Goal: Task Accomplishment & Management: Manage account settings

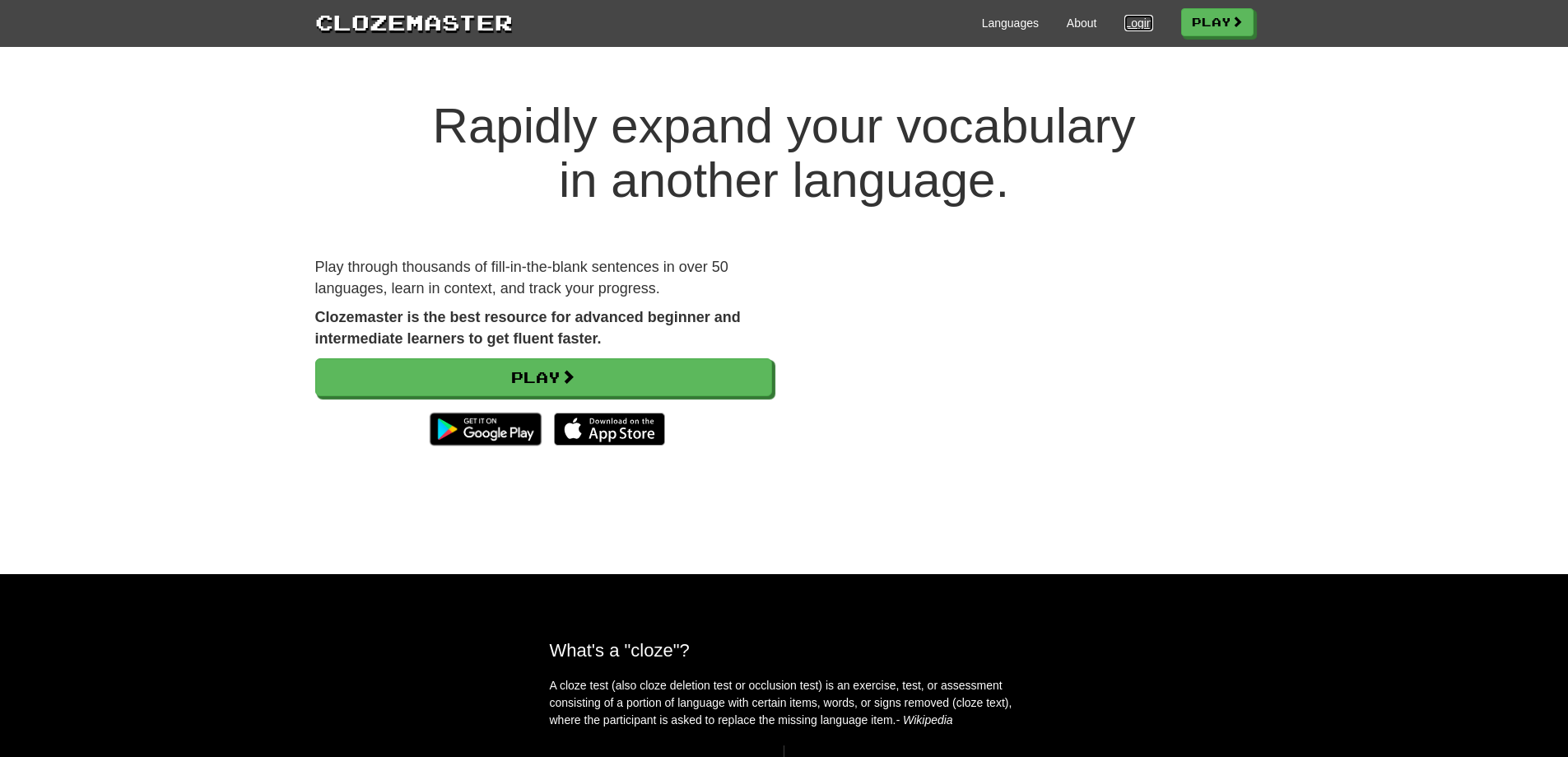
click at [1141, 19] on link "Login" at bounding box center [1138, 23] width 28 height 17
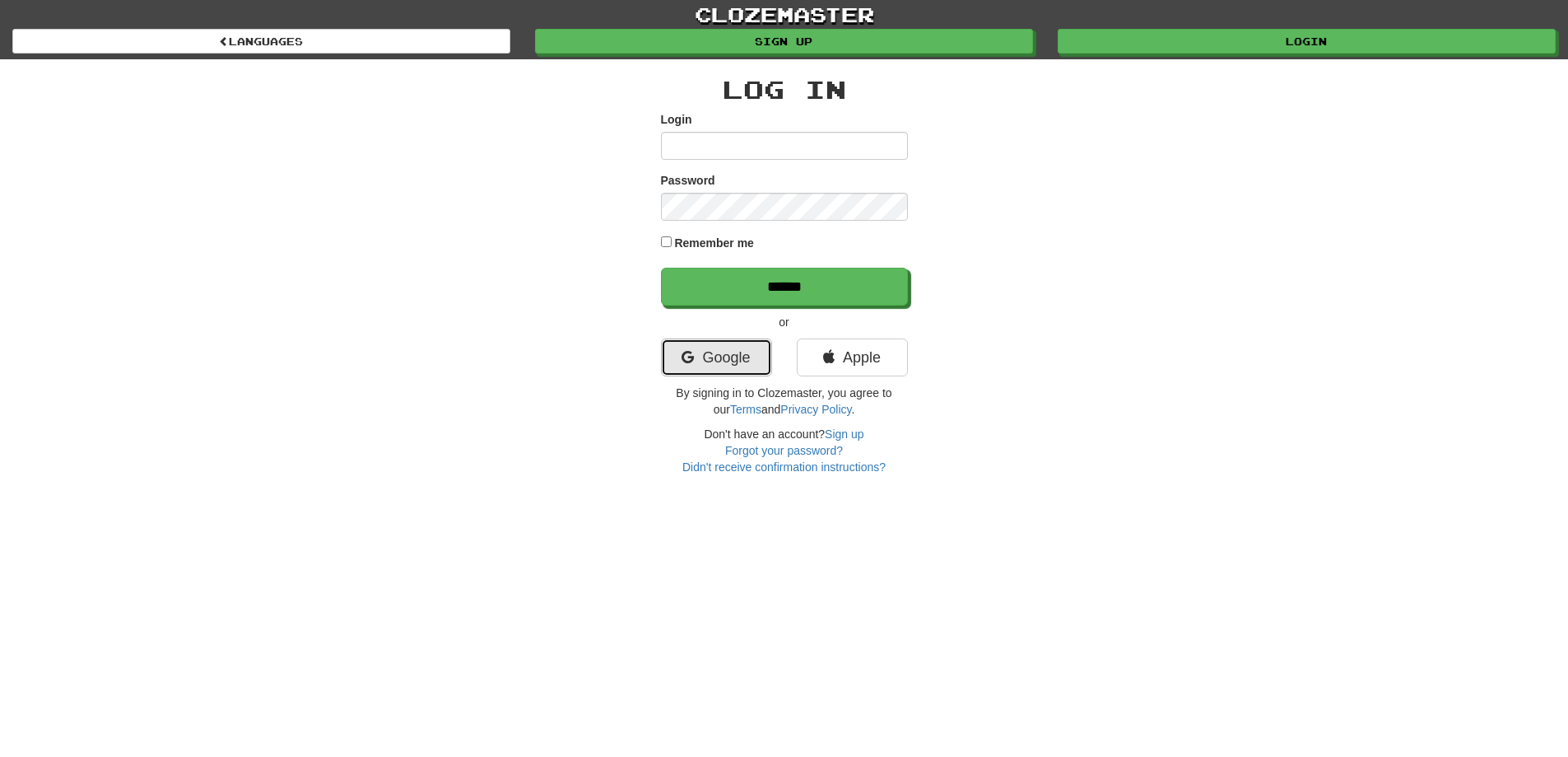
click at [723, 359] on link "Google" at bounding box center [717, 357] width 111 height 37
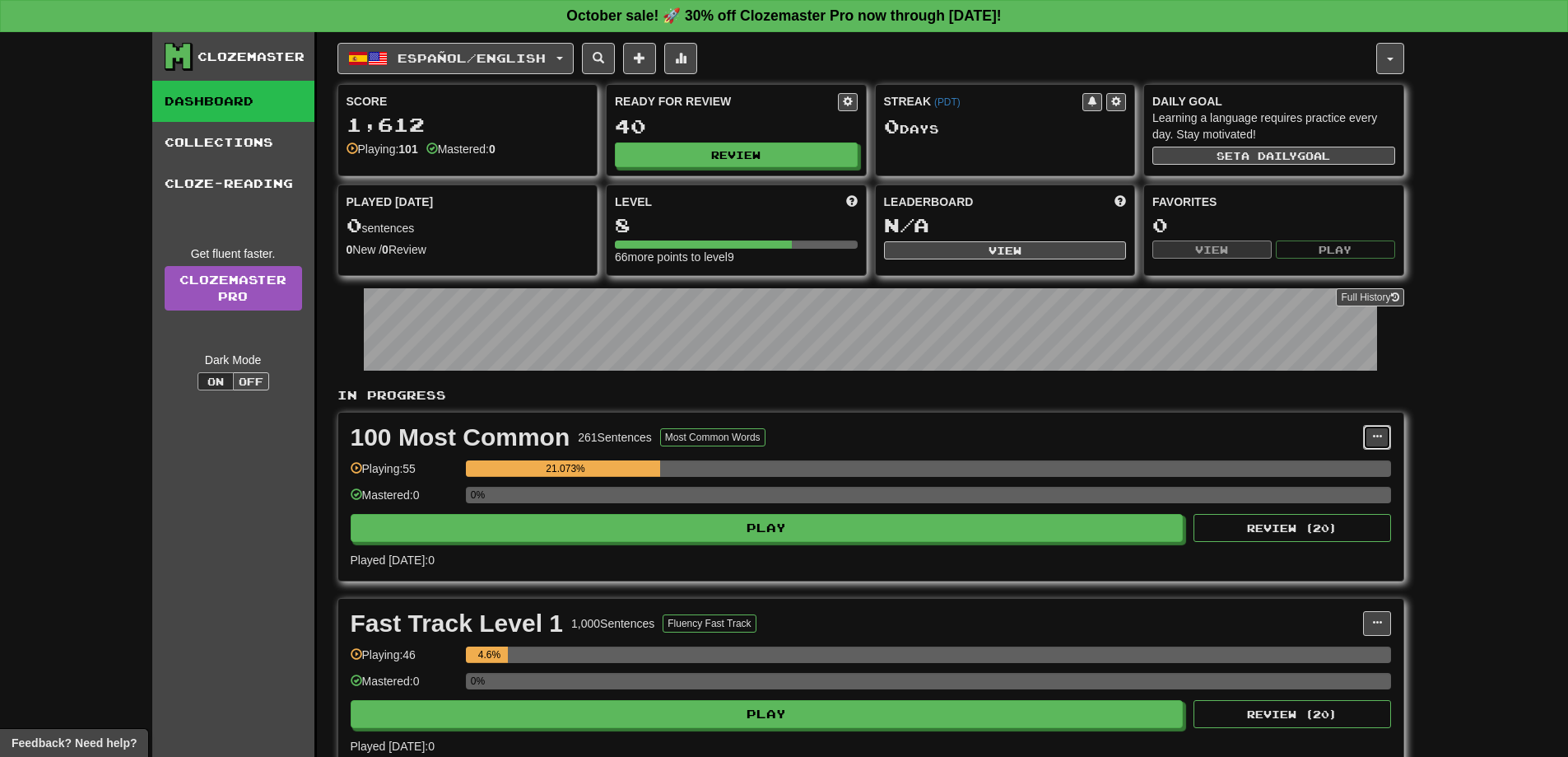
click at [1374, 436] on span at bounding box center [1376, 436] width 10 height 10
click at [1330, 510] on link "Unpin from Dashboard" at bounding box center [1304, 504] width 171 height 22
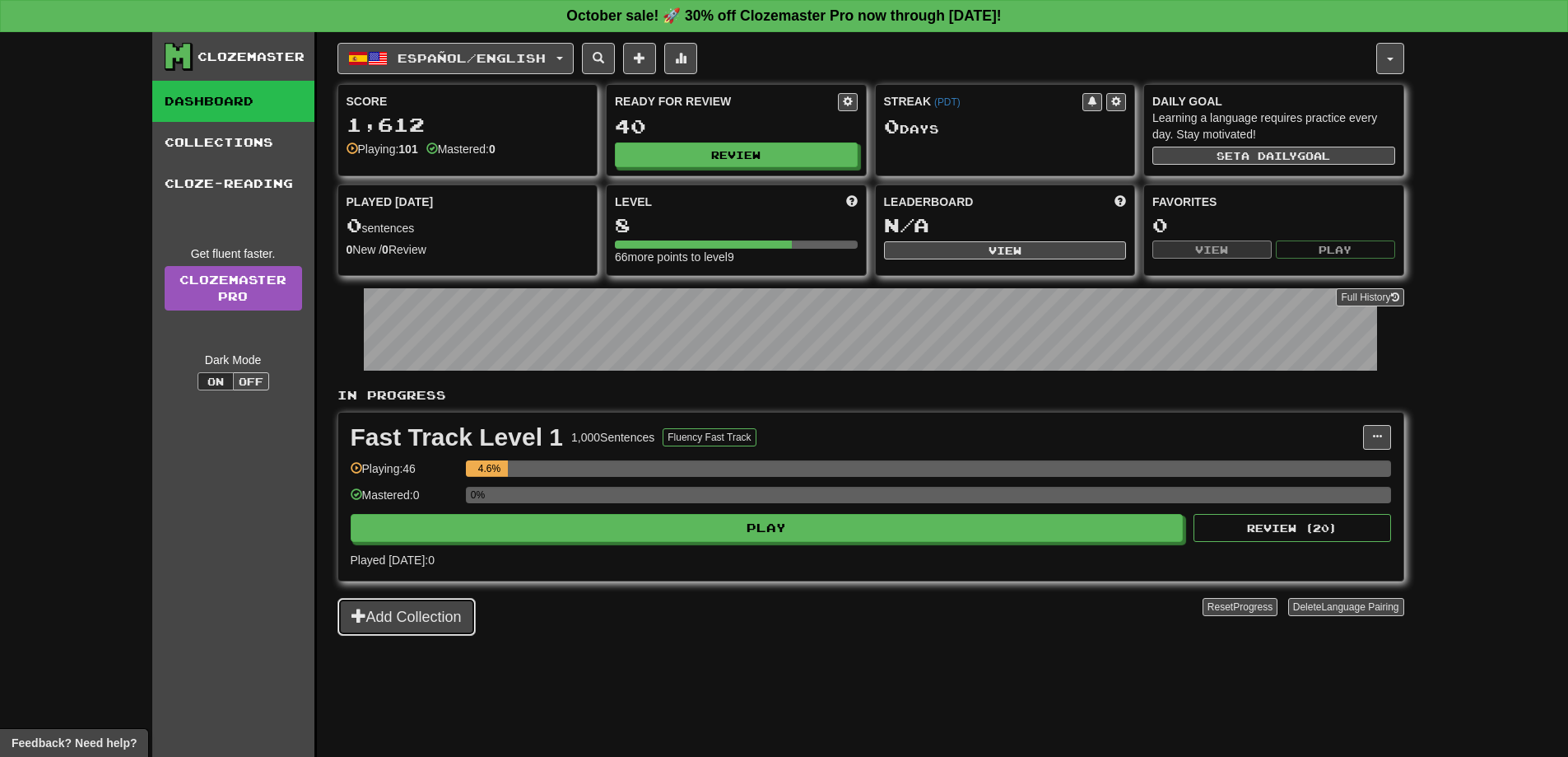
click at [399, 609] on button "Add Collection" at bounding box center [407, 616] width 138 height 37
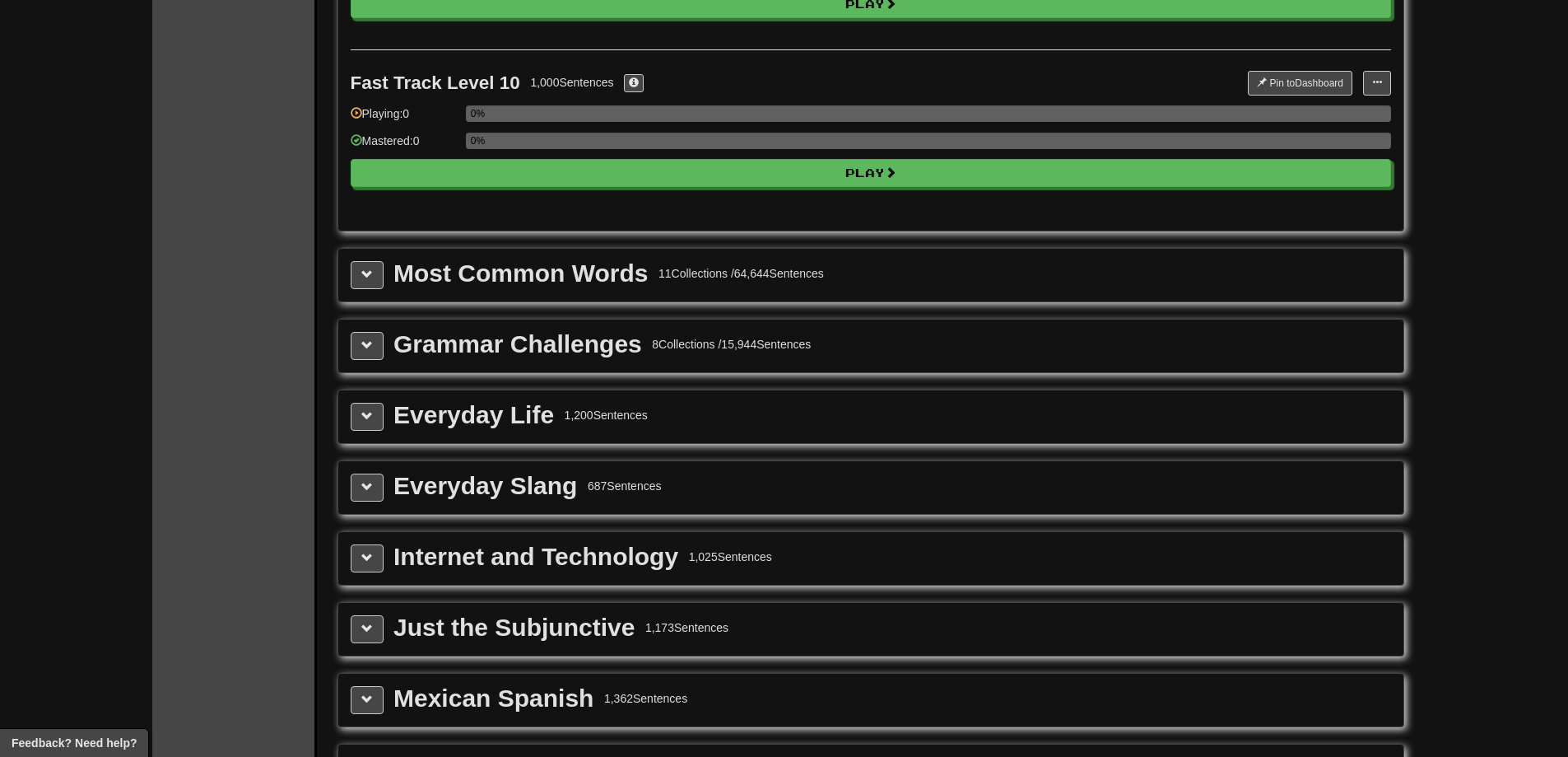
scroll to position [1647, 0]
click at [372, 418] on span at bounding box center [367, 415] width 11 height 11
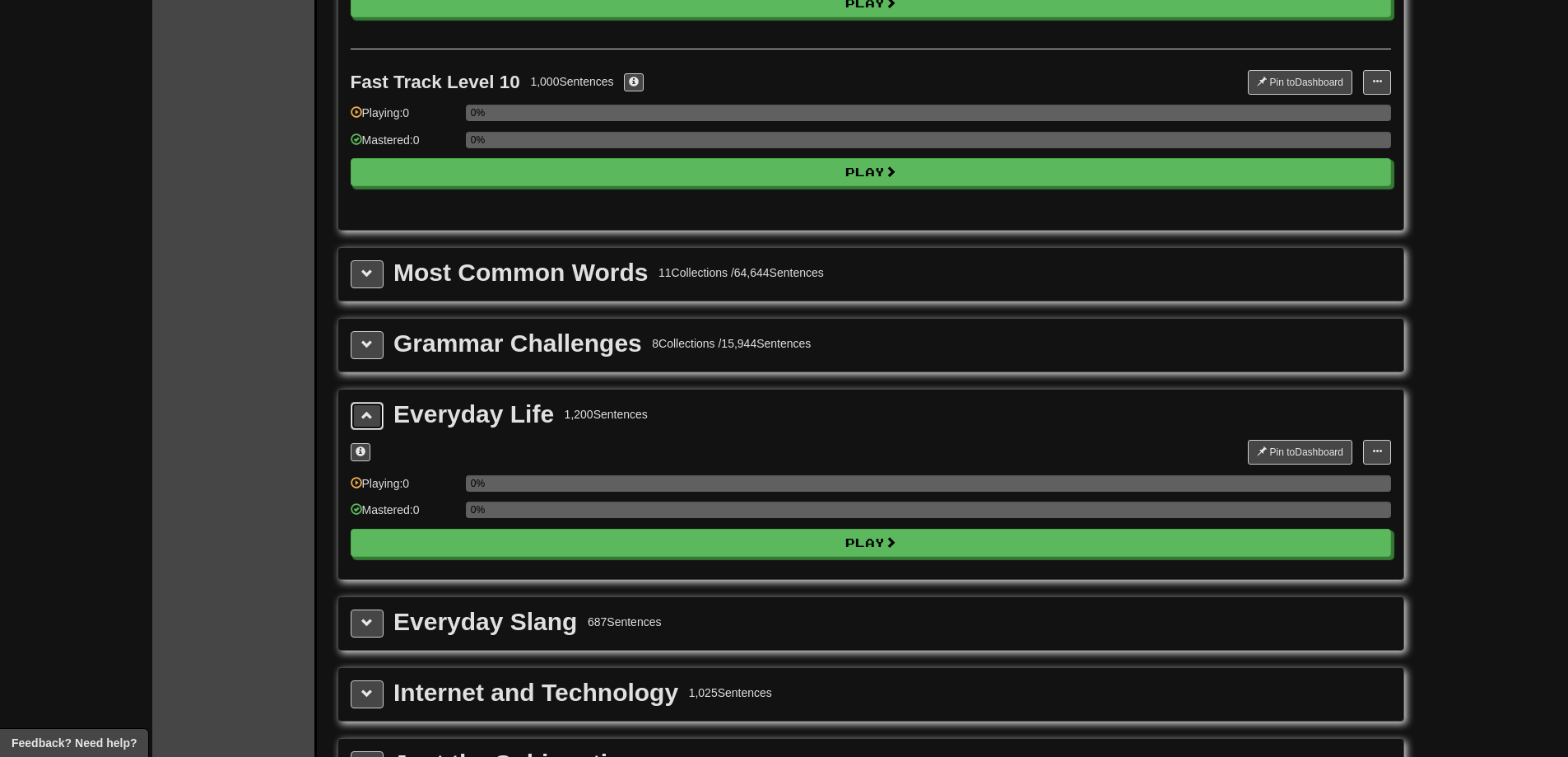
click at [372, 418] on span at bounding box center [367, 415] width 11 height 11
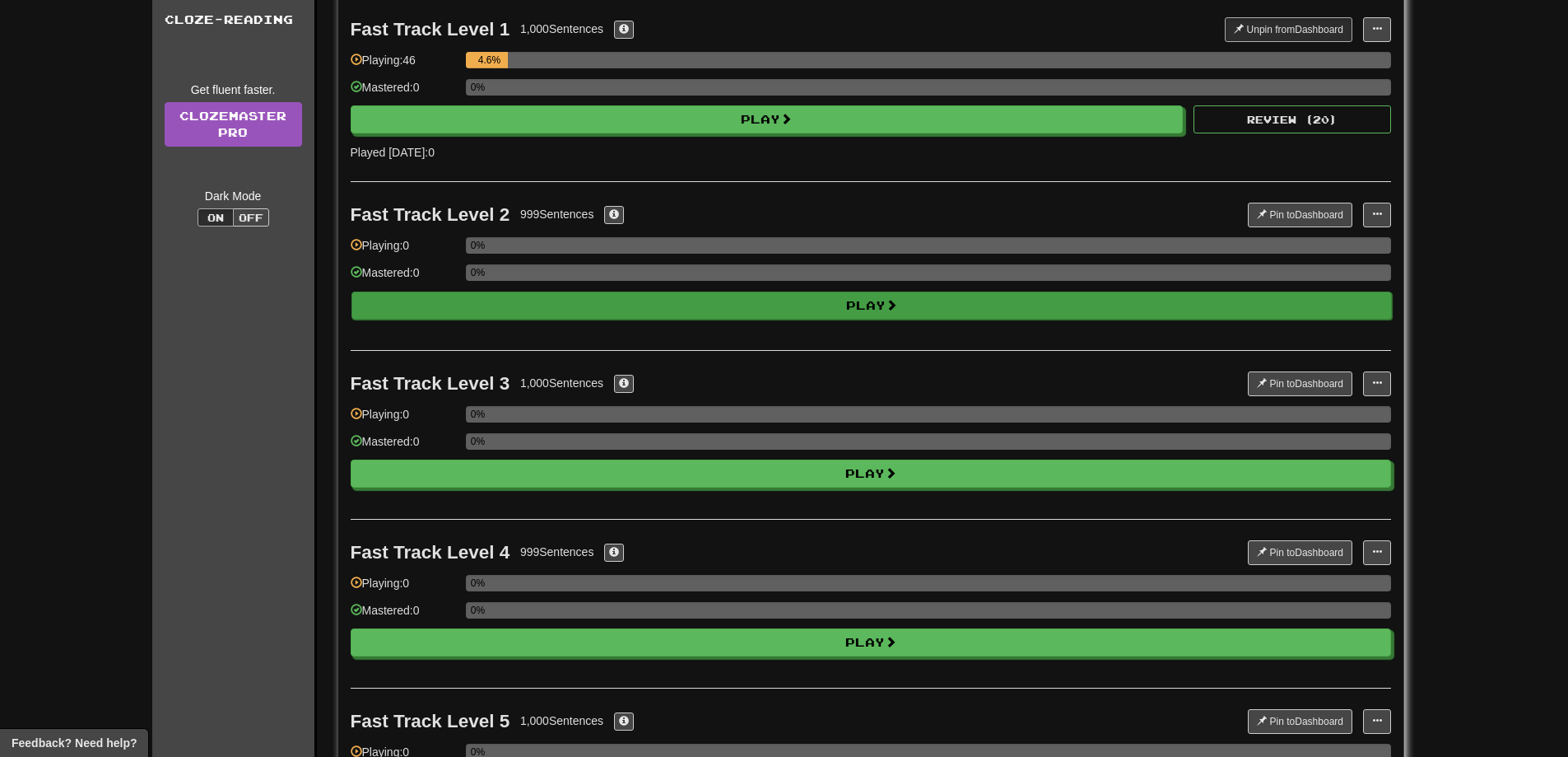
scroll to position [0, 0]
